Goal: Information Seeking & Learning: Learn about a topic

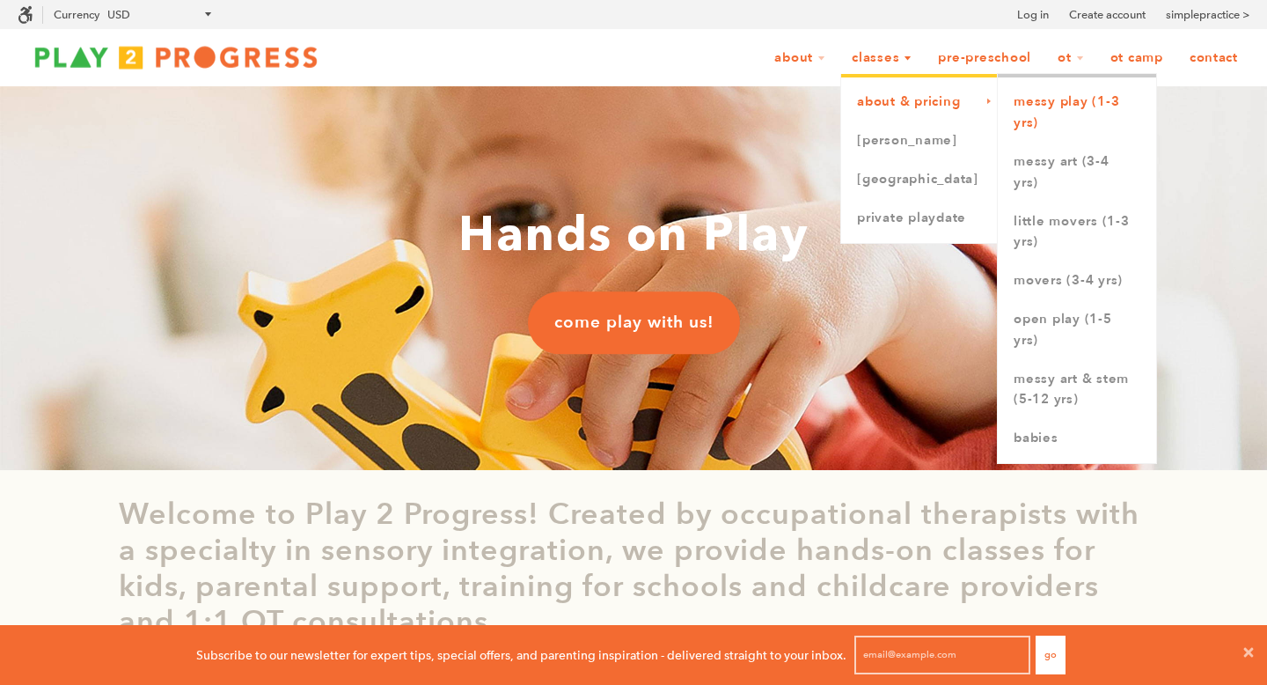
click at [923, 122] on link "Messy Play (1-3 yrs)" at bounding box center [1077, 113] width 158 height 60
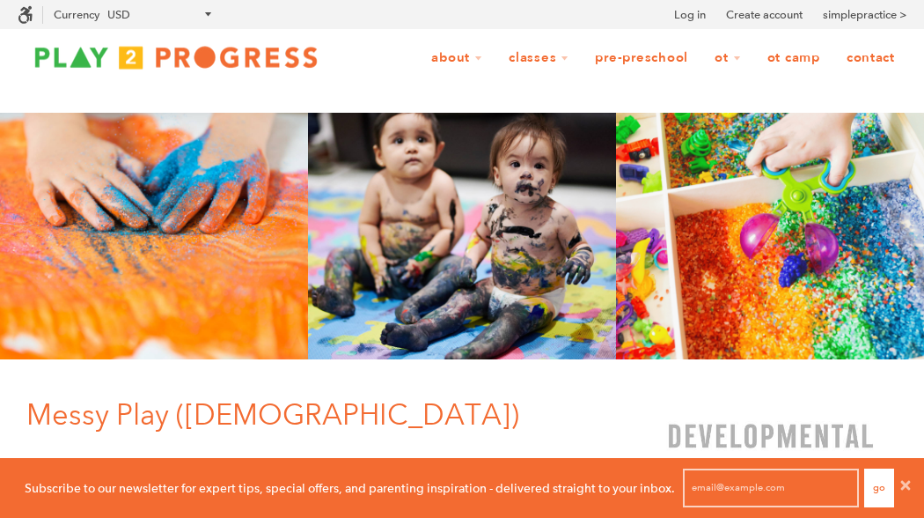
click at [635, 56] on link "Pre-Preschool" at bounding box center [642, 57] width 116 height 33
